Goal: Check status

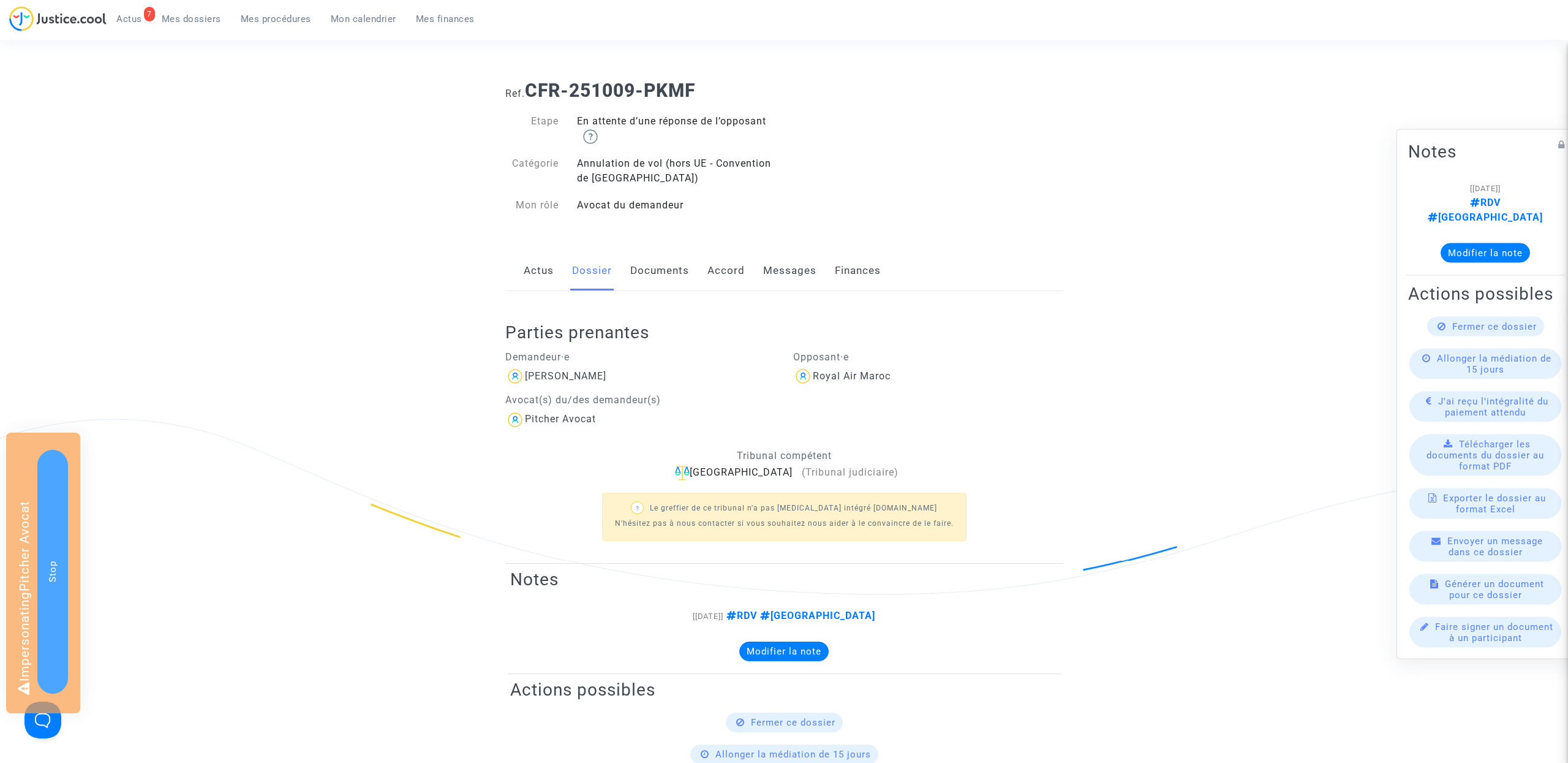
click at [546, 271] on link "Actus" at bounding box center [538, 271] width 30 height 41
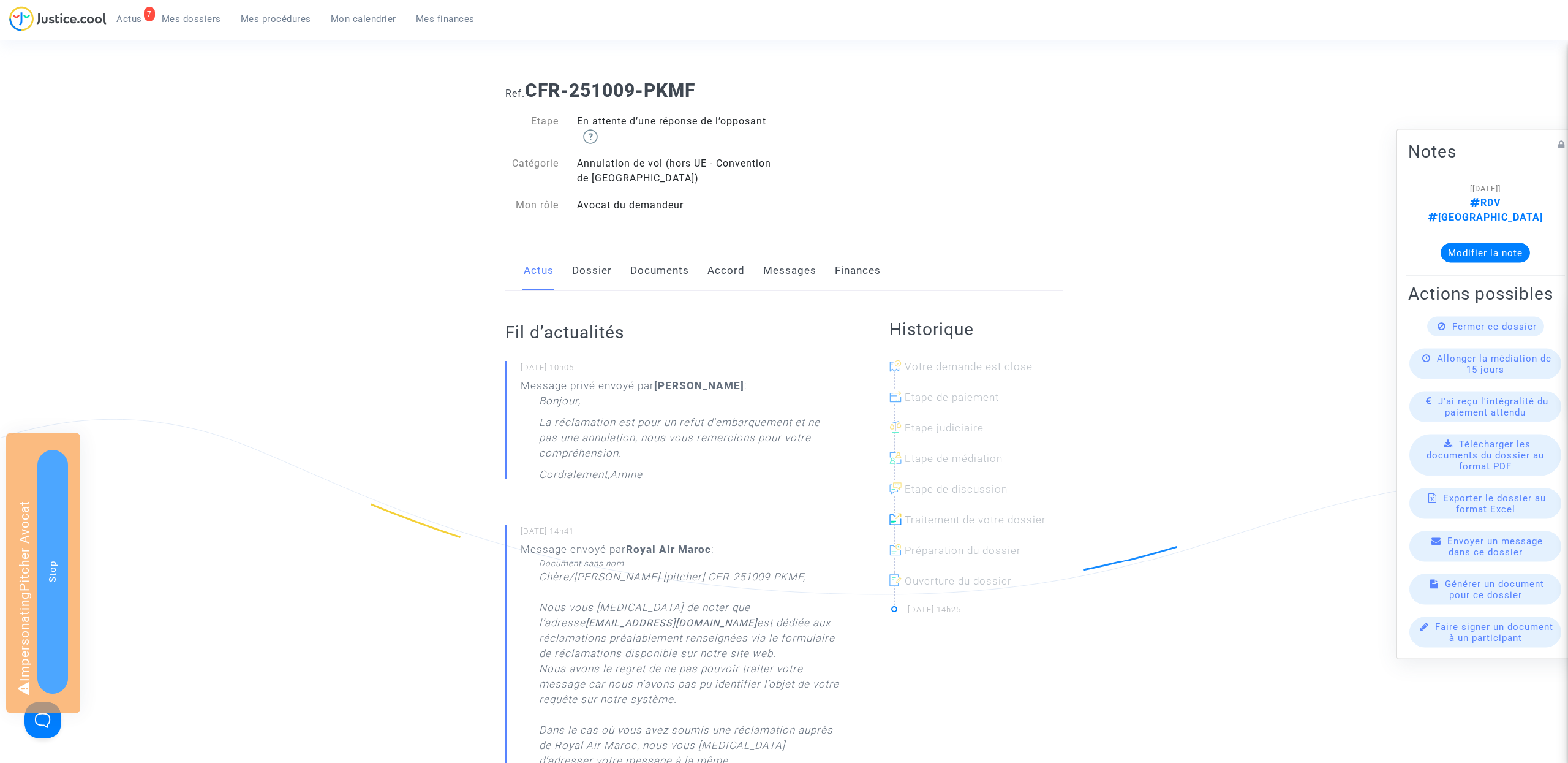
click at [592, 271] on link "Dossier" at bounding box center [592, 271] width 40 height 41
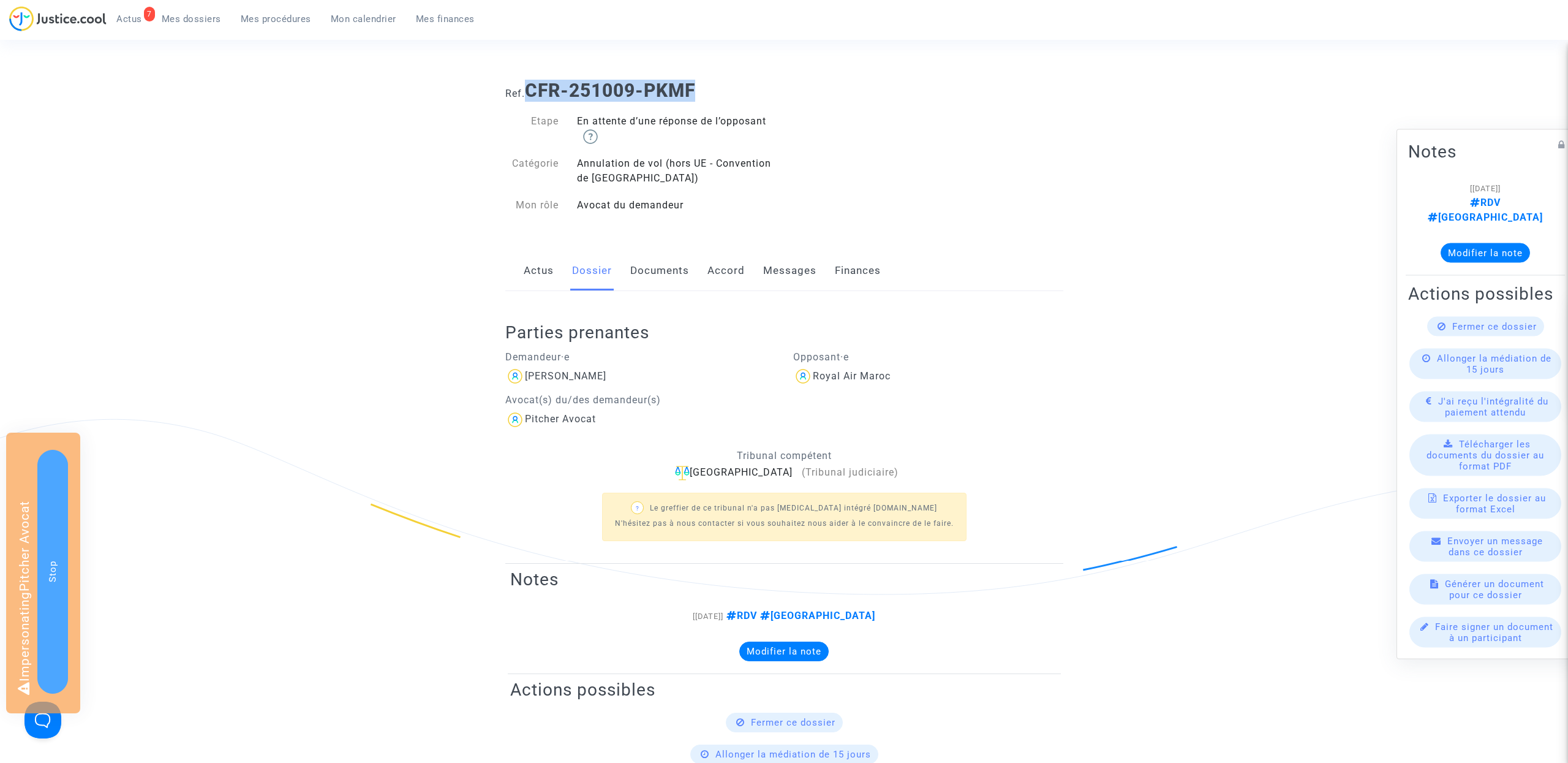
drag, startPoint x: 528, startPoint y: 84, endPoint x: 784, endPoint y: 88, distance: 256.0
click at [784, 88] on h1 "Ref. CFR-251009-PKMF" at bounding box center [784, 90] width 558 height 22
copy b "CFR-251009-PKMF"
click at [934, 190] on div "Ref. CFR-251009-PKMF Etape En attente d’une réponse de l’opposant Catégorie Ann…" at bounding box center [784, 148] width 576 height 155
click at [734, 270] on link "Accord" at bounding box center [726, 271] width 38 height 41
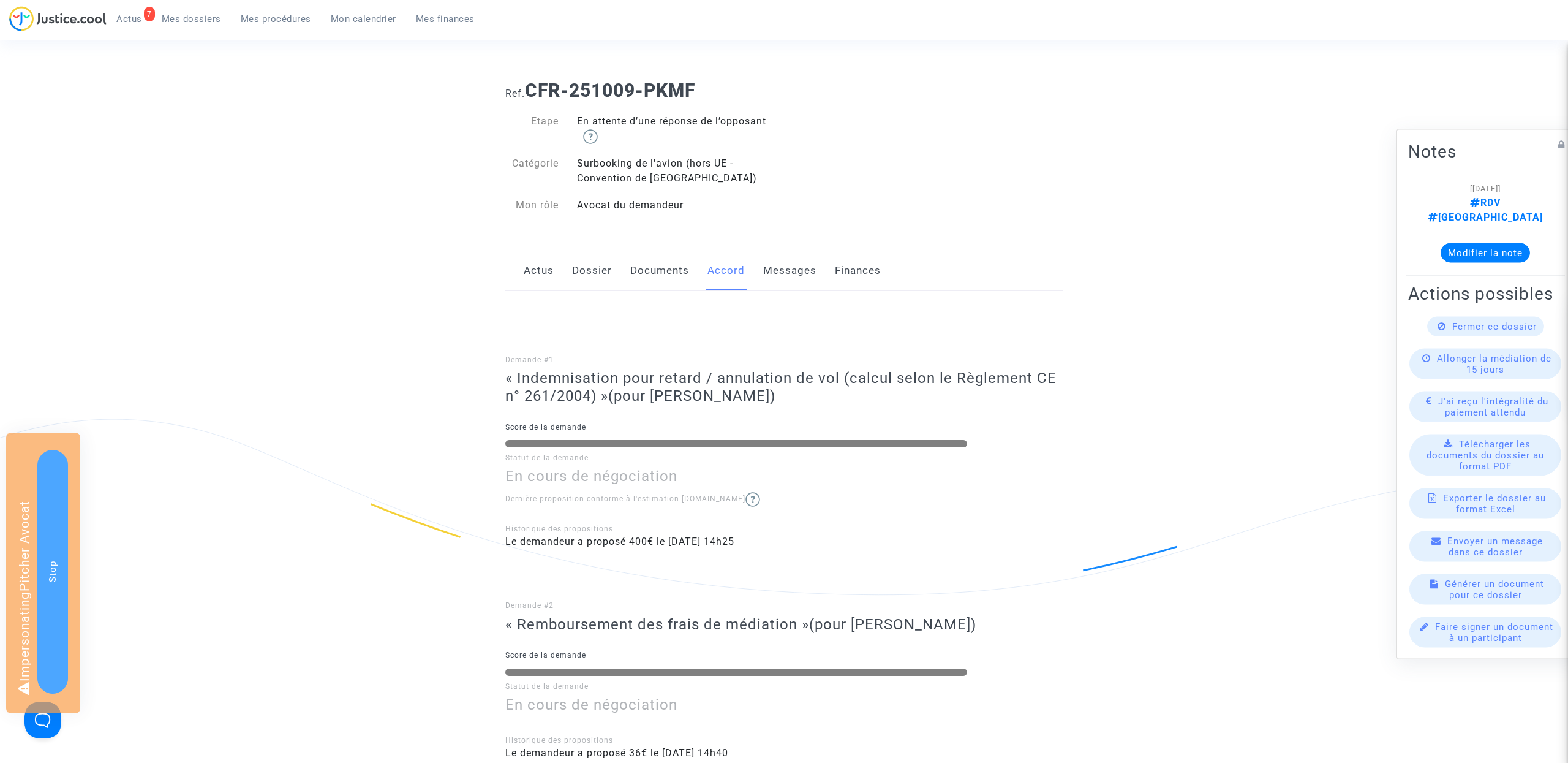
click at [672, 290] on link "Documents" at bounding box center [660, 271] width 59 height 41
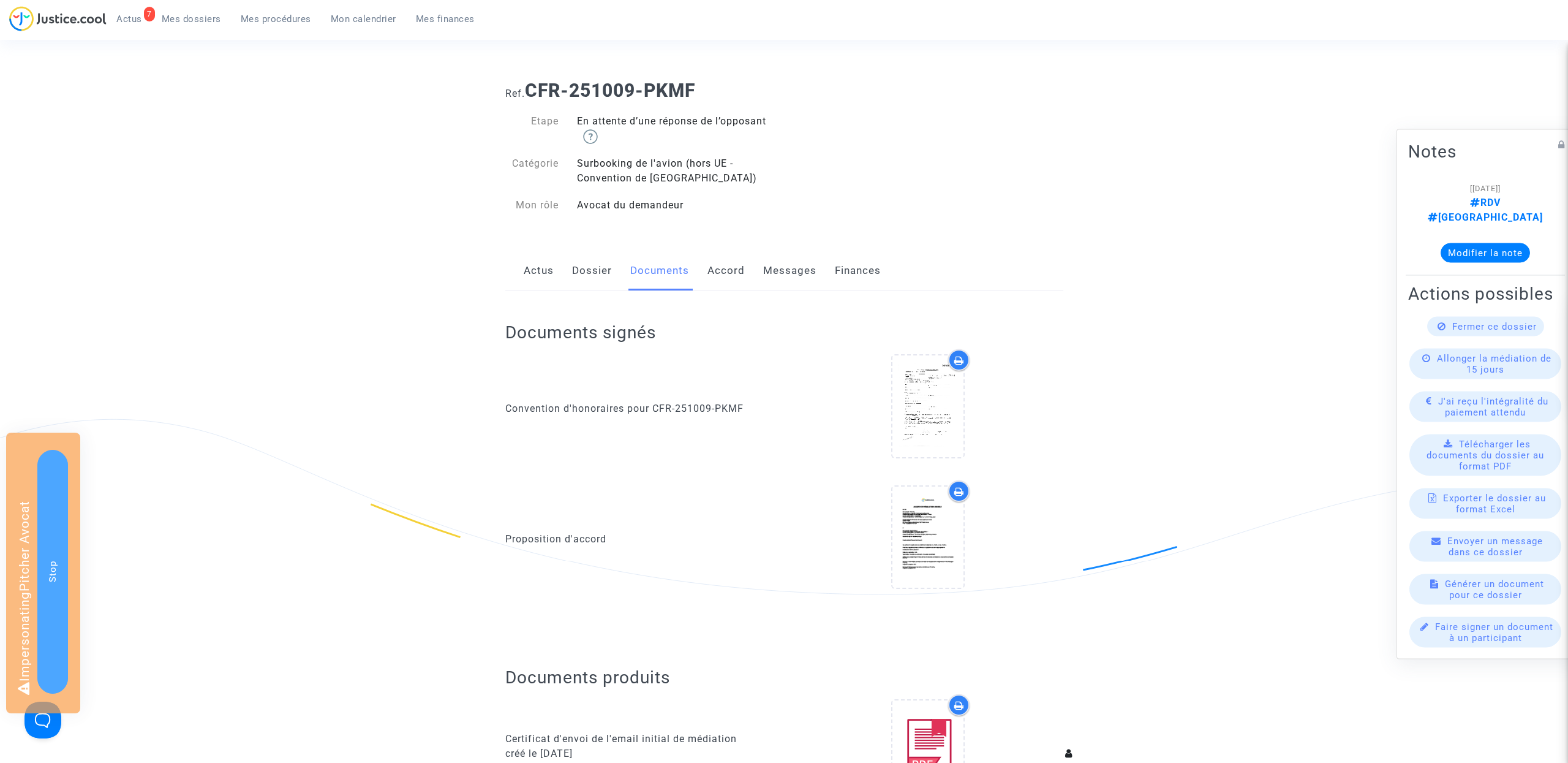
click at [735, 281] on link "Accord" at bounding box center [726, 271] width 38 height 41
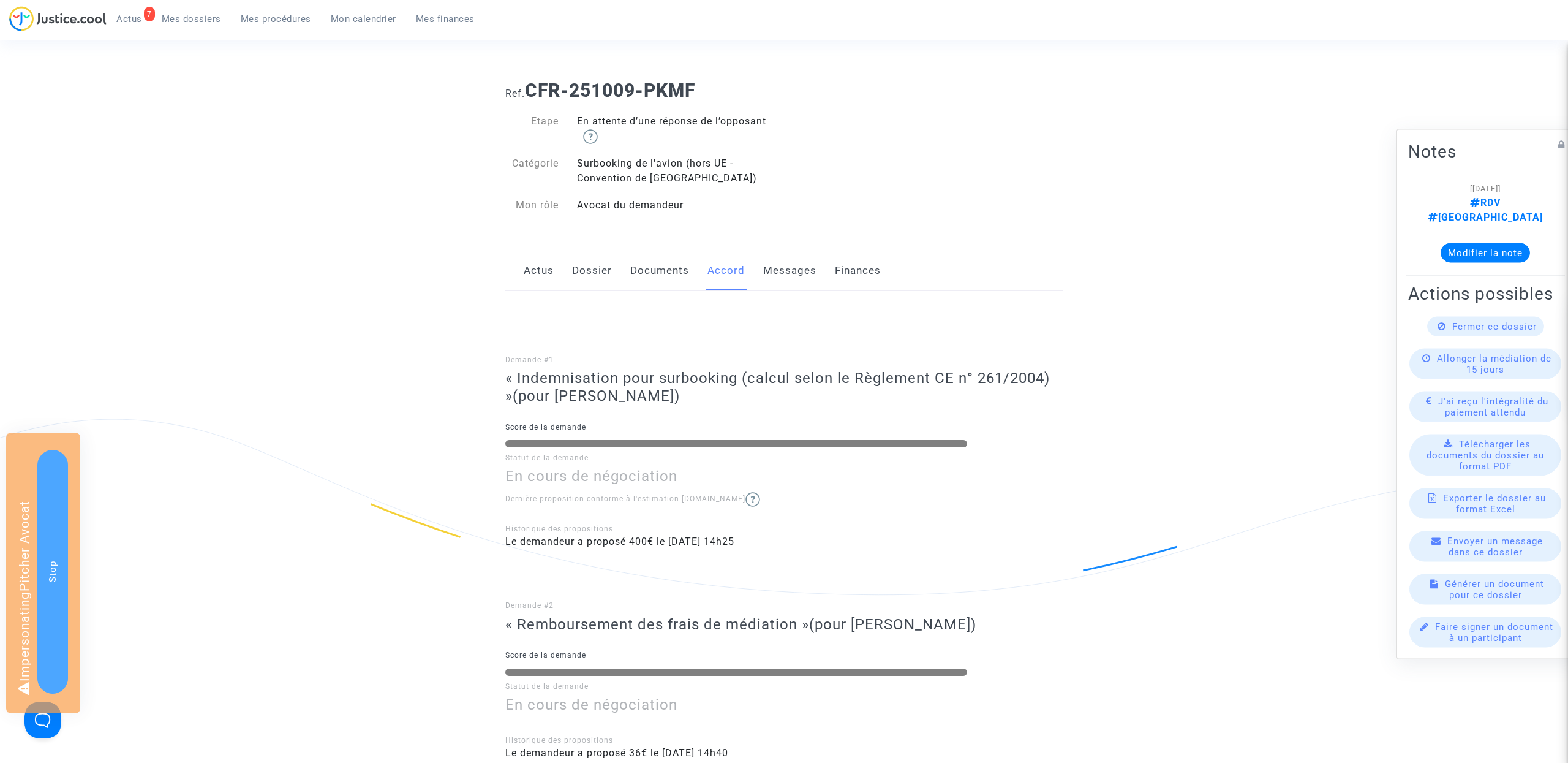
click at [530, 273] on link "Actus" at bounding box center [538, 271] width 30 height 41
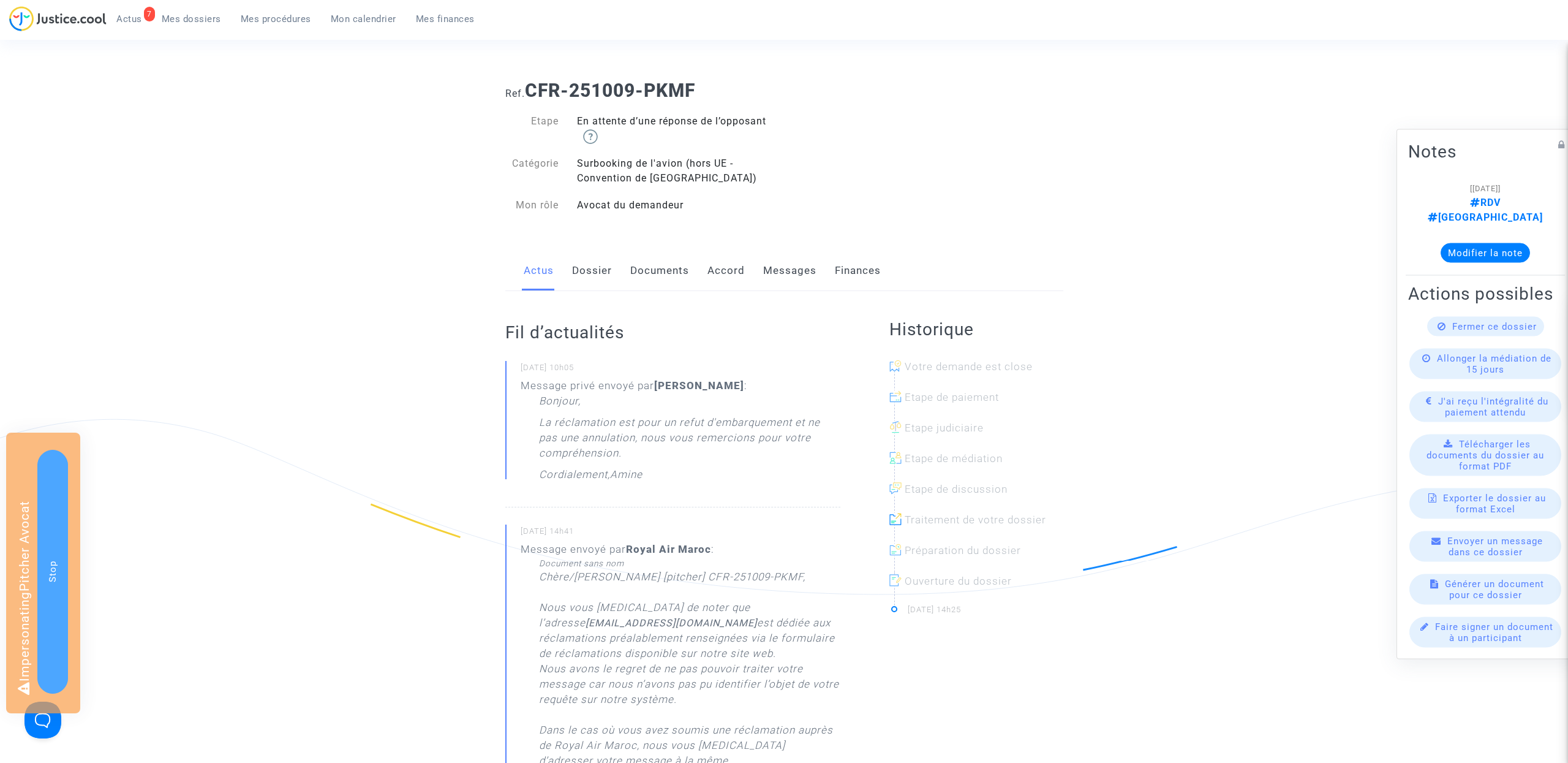
click at [609, 273] on link "Dossier" at bounding box center [592, 271] width 40 height 41
